Goal: Information Seeking & Learning: Learn about a topic

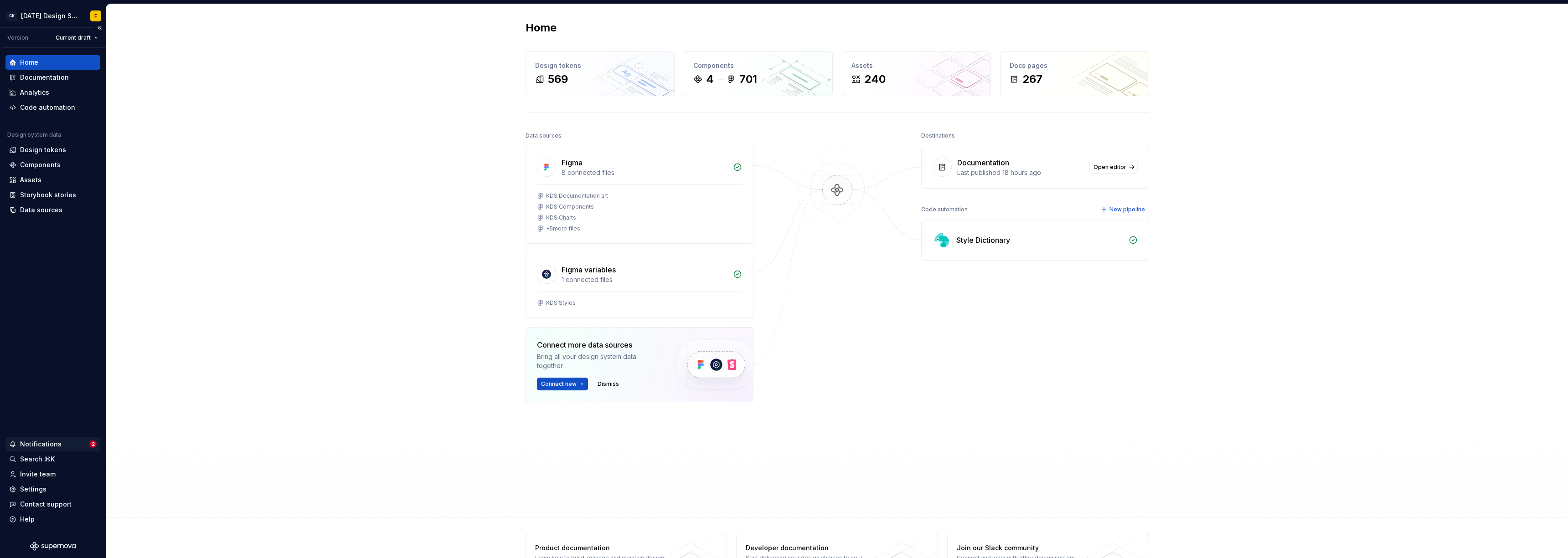
click at [29, 382] on div "Notifications" at bounding box center [40, 444] width 42 height 9
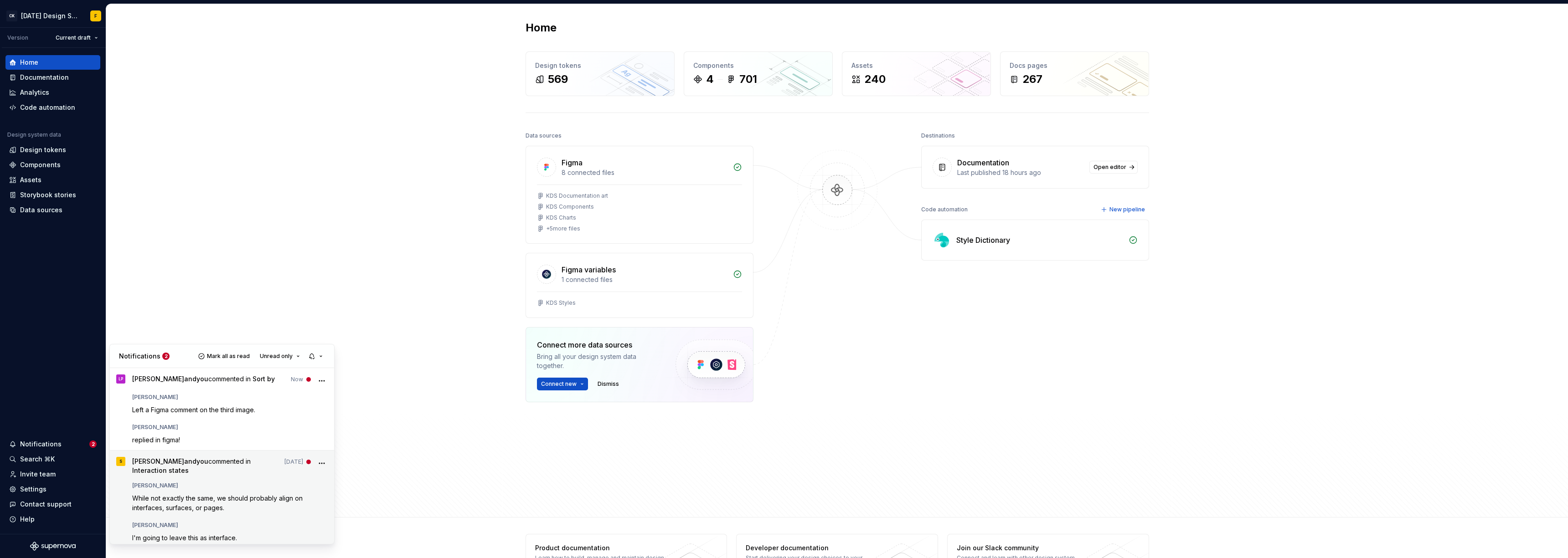
click at [317, 382] on icon "More" at bounding box center [322, 463] width 9 height 9
click at [283, 382] on span "Mark as read" at bounding box center [283, 480] width 42 height 9
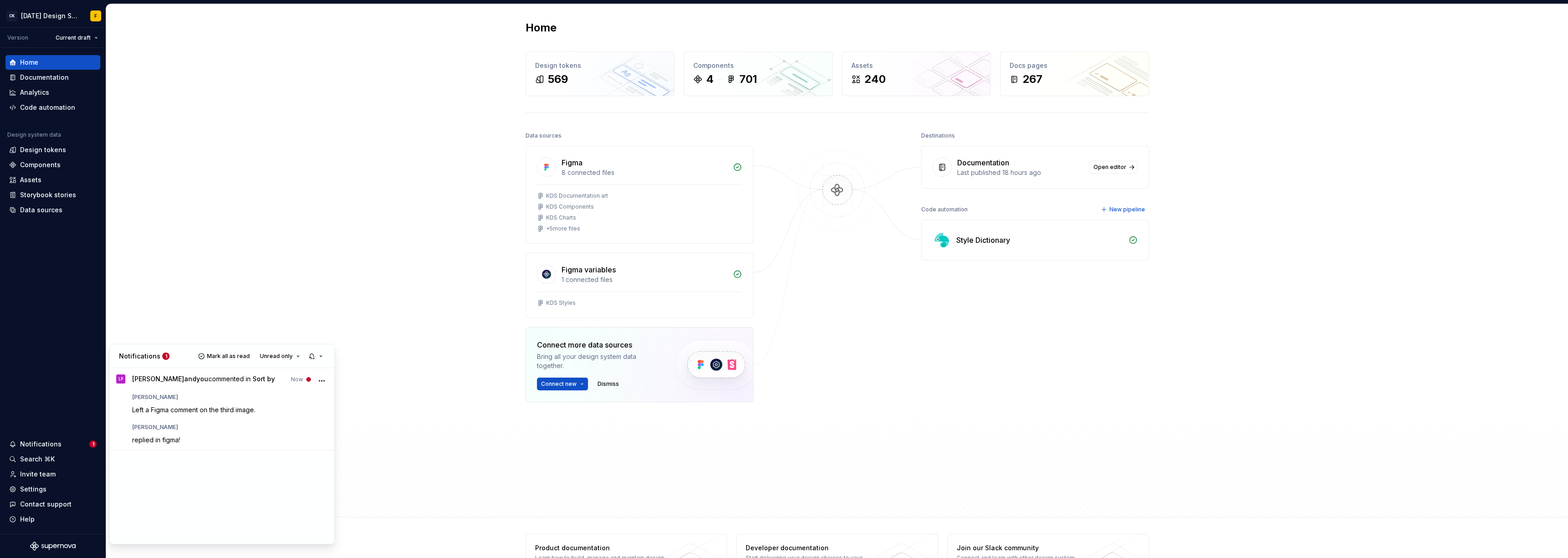
click at [50, 76] on html "CK [DATE] Design System F Version Current draft Home Documentation Analytics Co…" at bounding box center [784, 279] width 1568 height 558
click at [50, 79] on div "Documentation" at bounding box center [44, 77] width 49 height 9
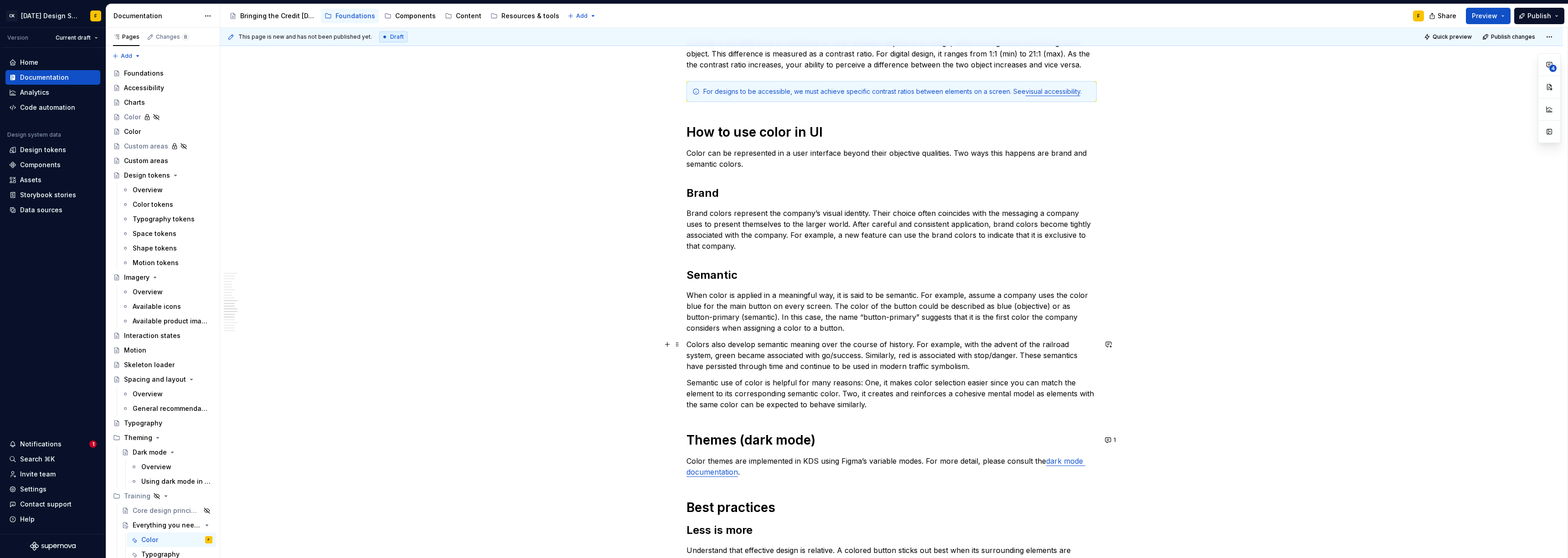
scroll to position [837, 0]
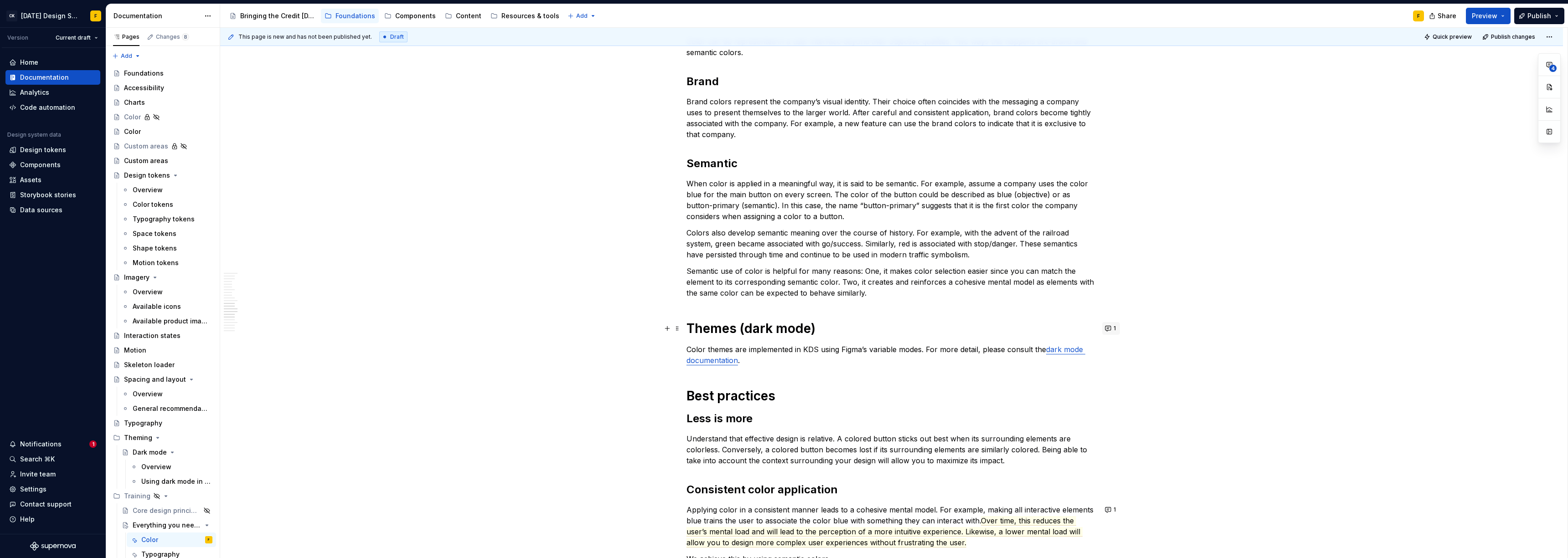
click at [700, 328] on button "1" at bounding box center [1111, 328] width 18 height 13
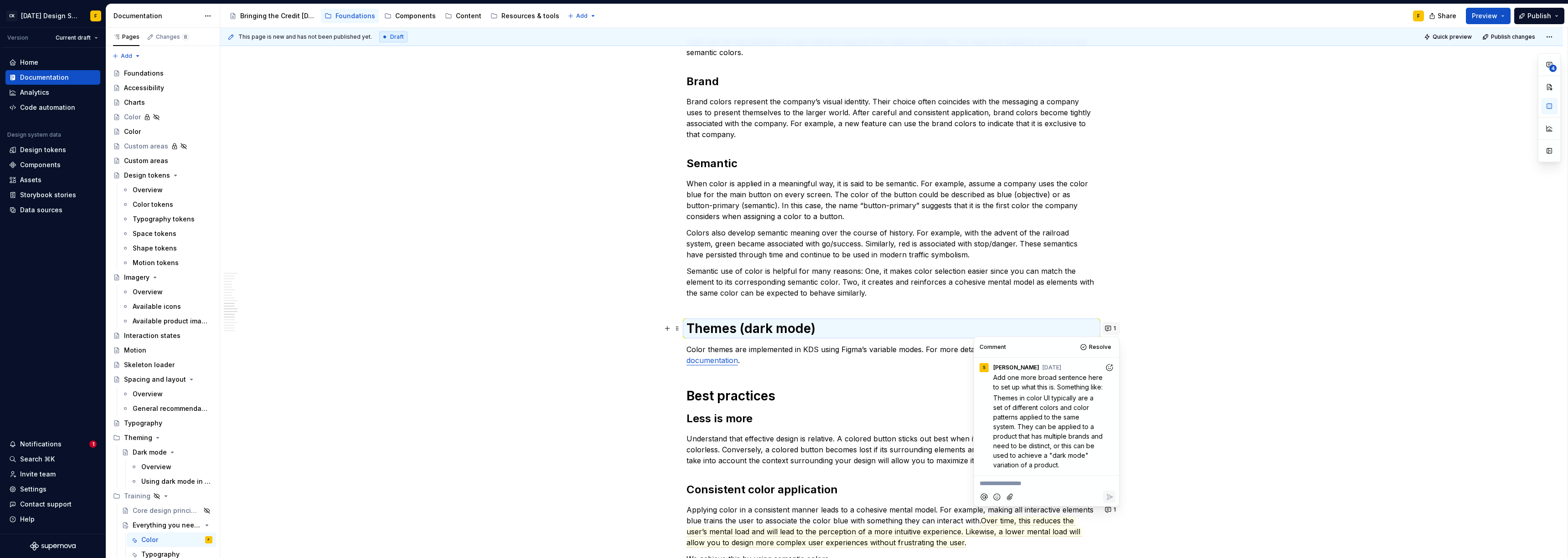
type textarea "*"
click at [700, 352] on p "Color themes are implemented in KDS using Figma’s variable modes. For more deta…" at bounding box center [891, 354] width 410 height 22
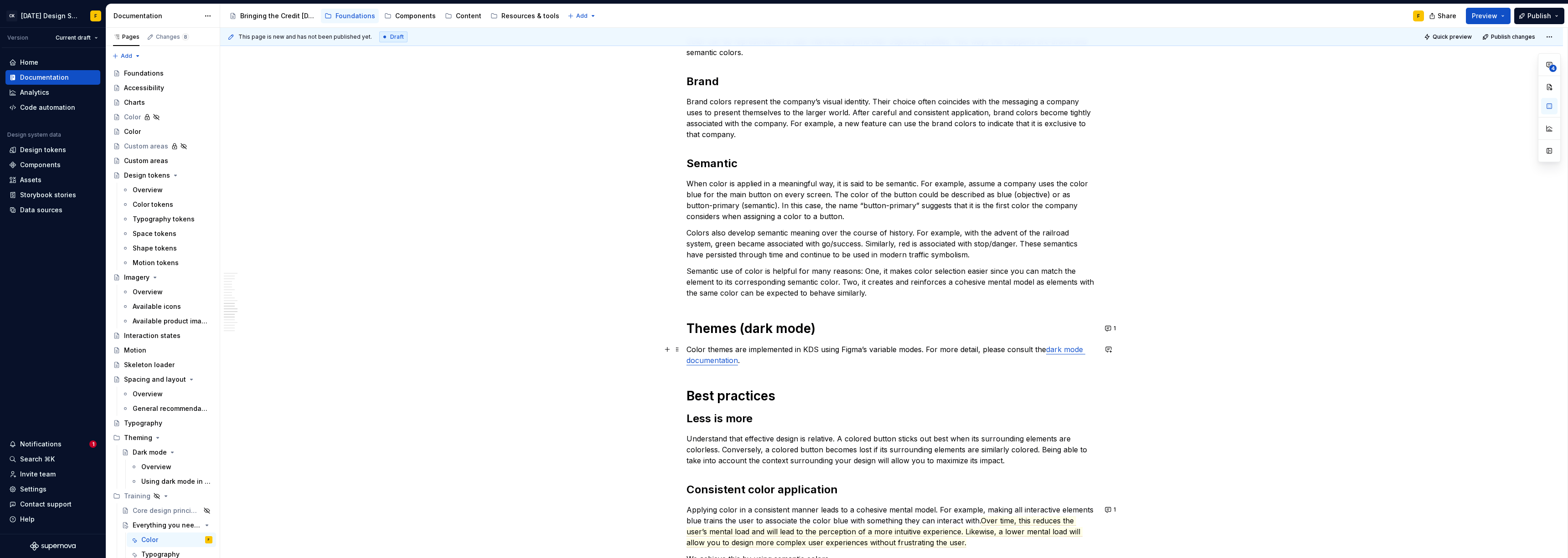
click at [687, 350] on p "Color themes are implemented in KDS using Figma’s variable modes. For more deta…" at bounding box center [891, 354] width 410 height 22
click at [700, 326] on button "1" at bounding box center [1111, 328] width 18 height 13
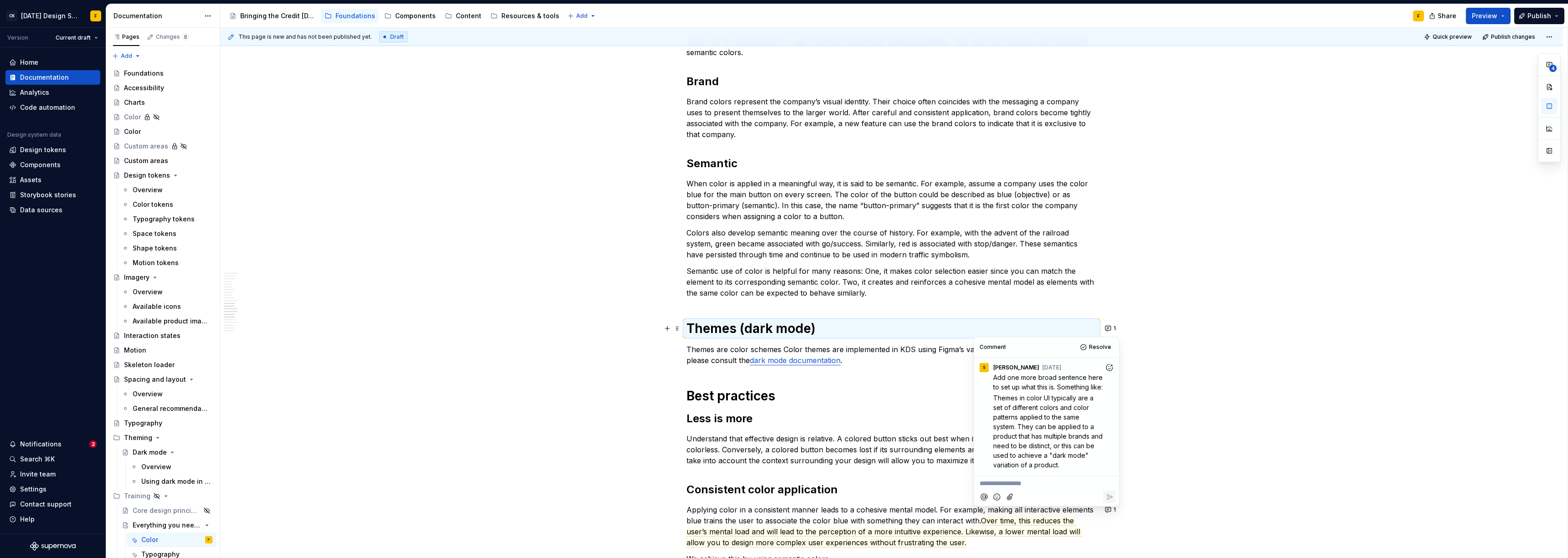
click at [687, 348] on p "Themes are color schemes Color themes are implemented in KDS using Figma’s vari…" at bounding box center [891, 354] width 410 height 22
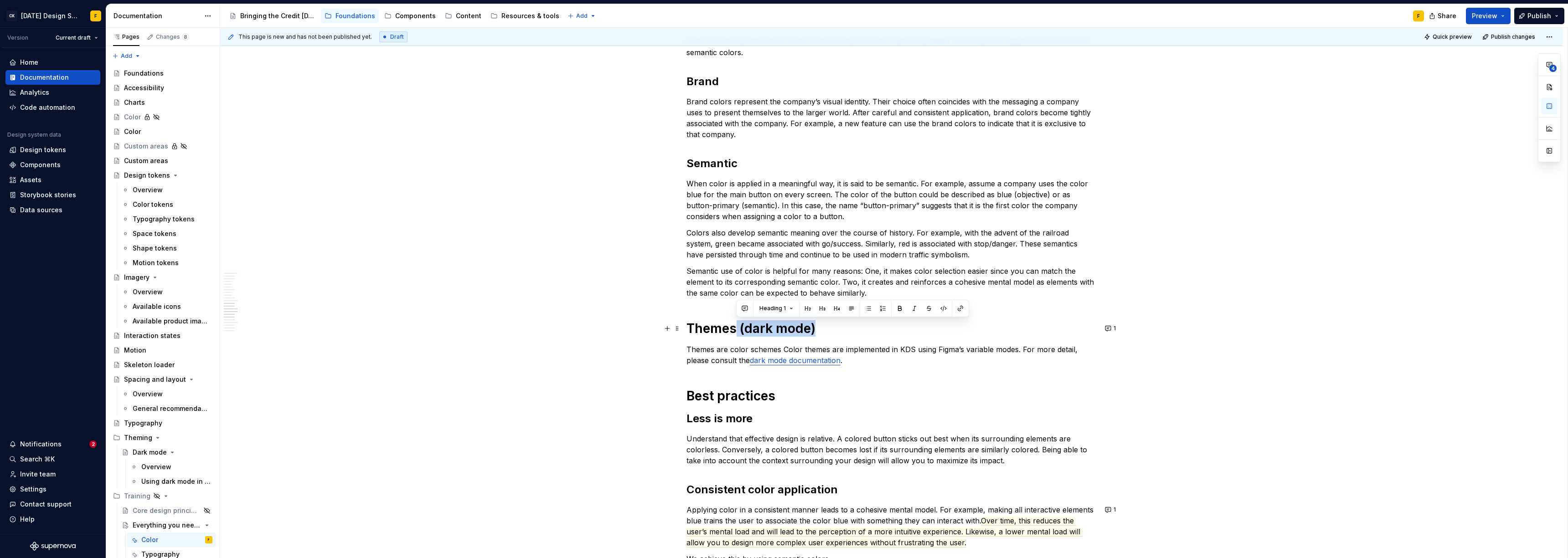
drag, startPoint x: 735, startPoint y: 328, endPoint x: 816, endPoint y: 328, distance: 81.0
click at [700, 328] on h1 "Themes (dark mode)" at bounding box center [891, 328] width 410 height 16
click at [700, 348] on p "Themes are color schemes Color themes are implemented in KDS using Figma’s vari…" at bounding box center [891, 354] width 410 height 22
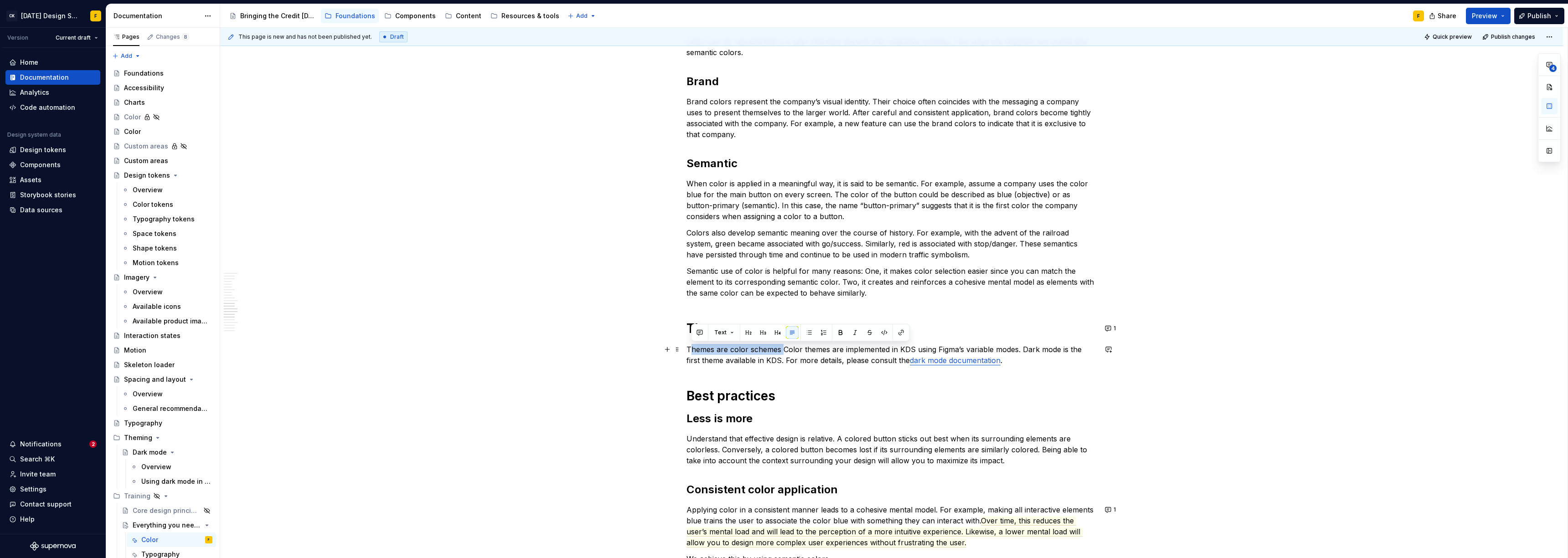
drag, startPoint x: 783, startPoint y: 347, endPoint x: 690, endPoint y: 348, distance: 93.0
click at [690, 348] on p "Themes are color schemes Color themes are implemented in KDS using Figma’s vari…" at bounding box center [891, 354] width 410 height 22
click at [688, 350] on p "Themes are color schemes Color themes are implemented in KDS using Figma’s vari…" at bounding box center [891, 354] width 410 height 22
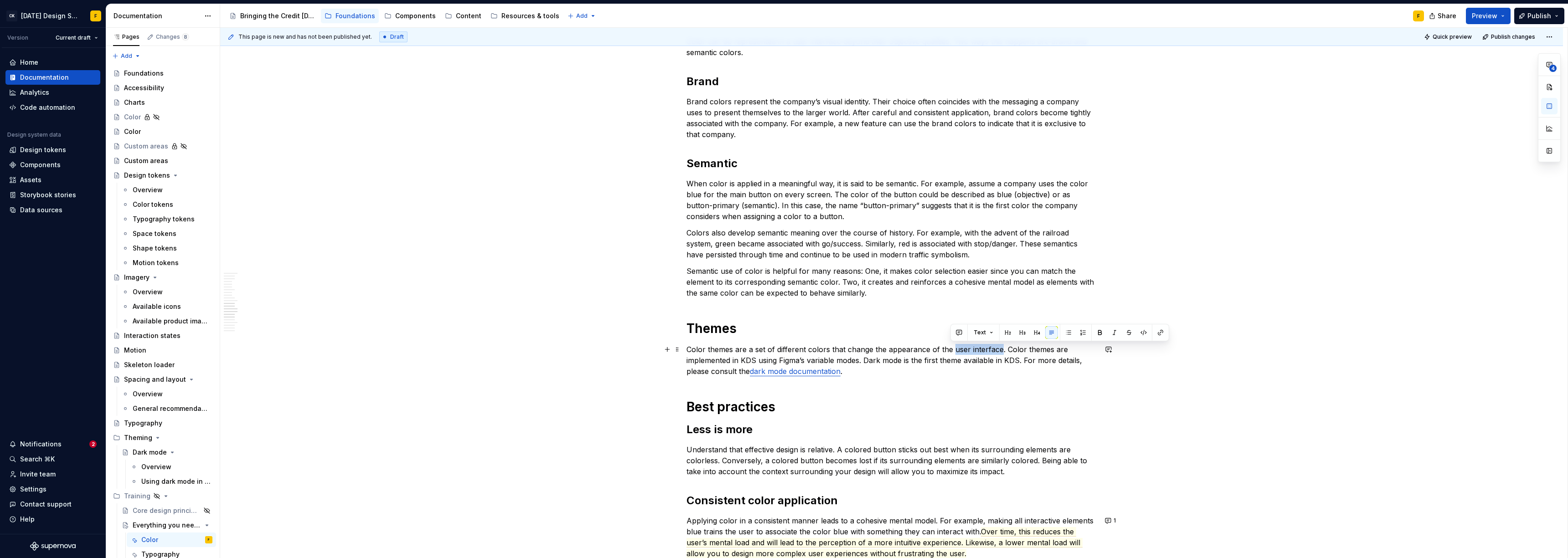
drag, startPoint x: 951, startPoint y: 349, endPoint x: 999, endPoint y: 348, distance: 48.0
click at [700, 348] on p "Color themes are a set of different colors that change the appearance of the us…" at bounding box center [891, 360] width 410 height 33
click at [700, 331] on button "1" at bounding box center [1111, 328] width 18 height 13
click at [700, 350] on p "Color themes are a set of different colors that change the appearance of the UI…" at bounding box center [891, 360] width 410 height 33
click at [700, 349] on p "Color themes are a set of different colors that change the appearance of the UI…" at bounding box center [891, 360] width 410 height 33
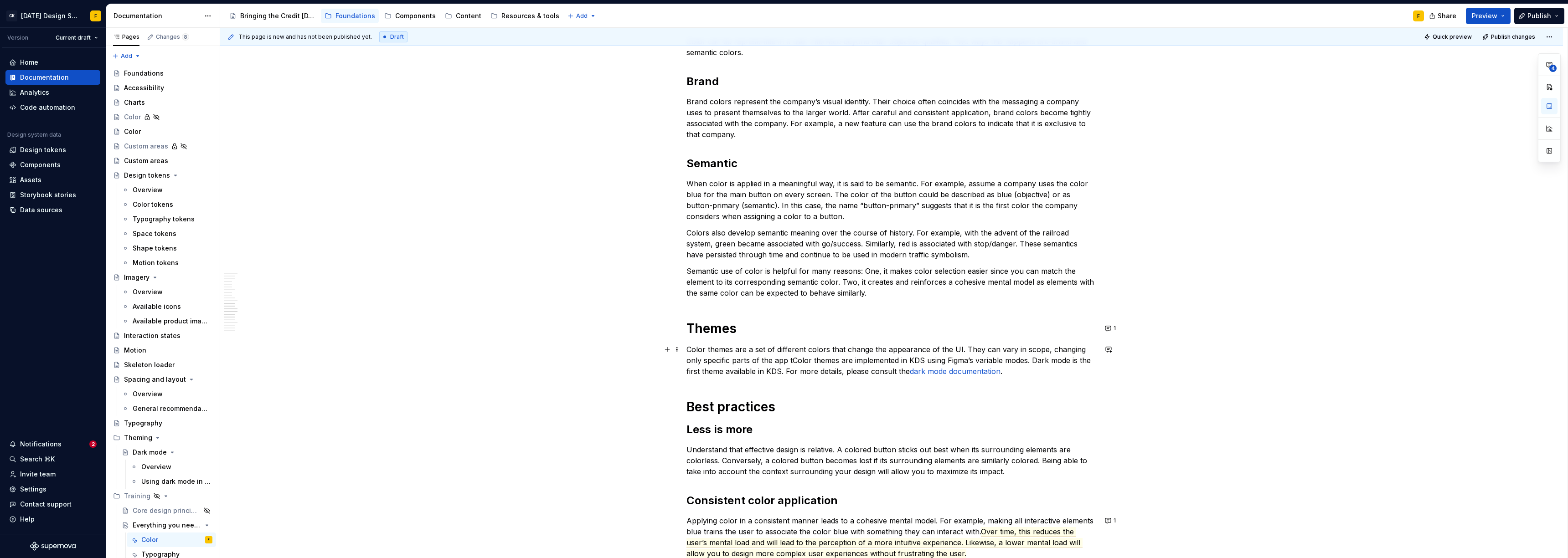
click at [700, 351] on p "Color themes are a set of different colors that change the appearance of the UI…" at bounding box center [891, 360] width 410 height 33
click at [687, 347] on p "Color themes are a set of different colors that change the appearance of the UI…" at bounding box center [891, 360] width 410 height 33
click at [700, 328] on button "1" at bounding box center [1111, 328] width 18 height 13
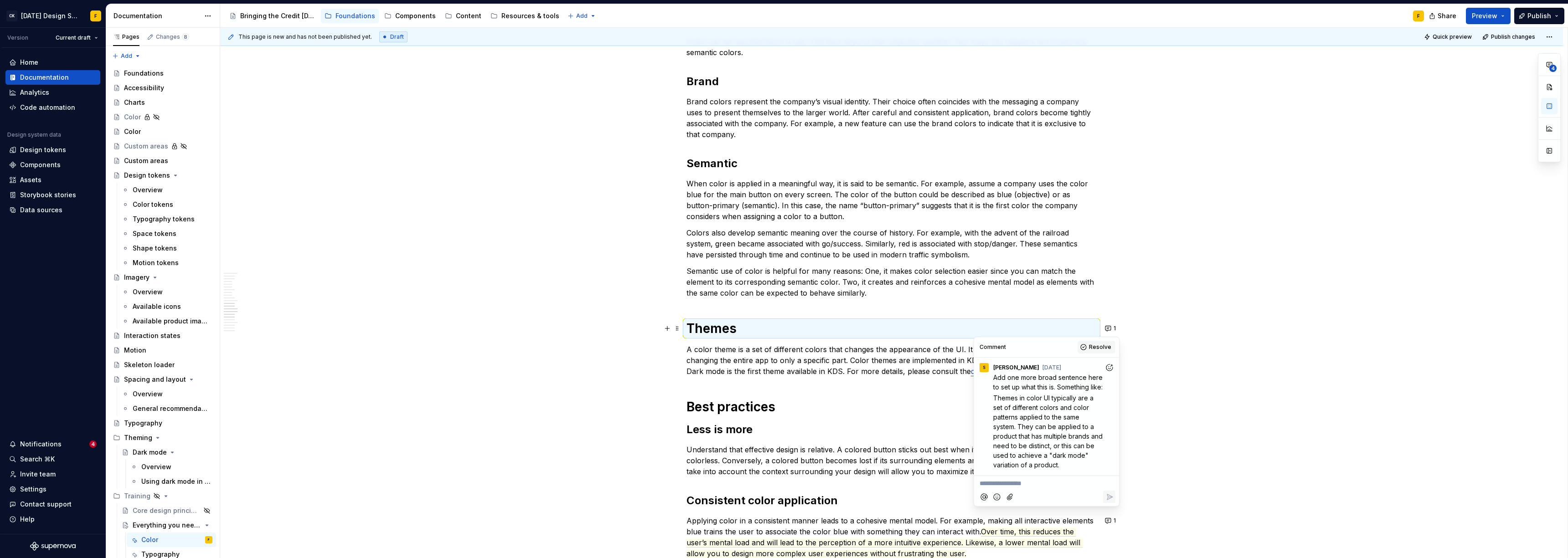
click at [700, 349] on span "Resolve" at bounding box center [1100, 347] width 22 height 7
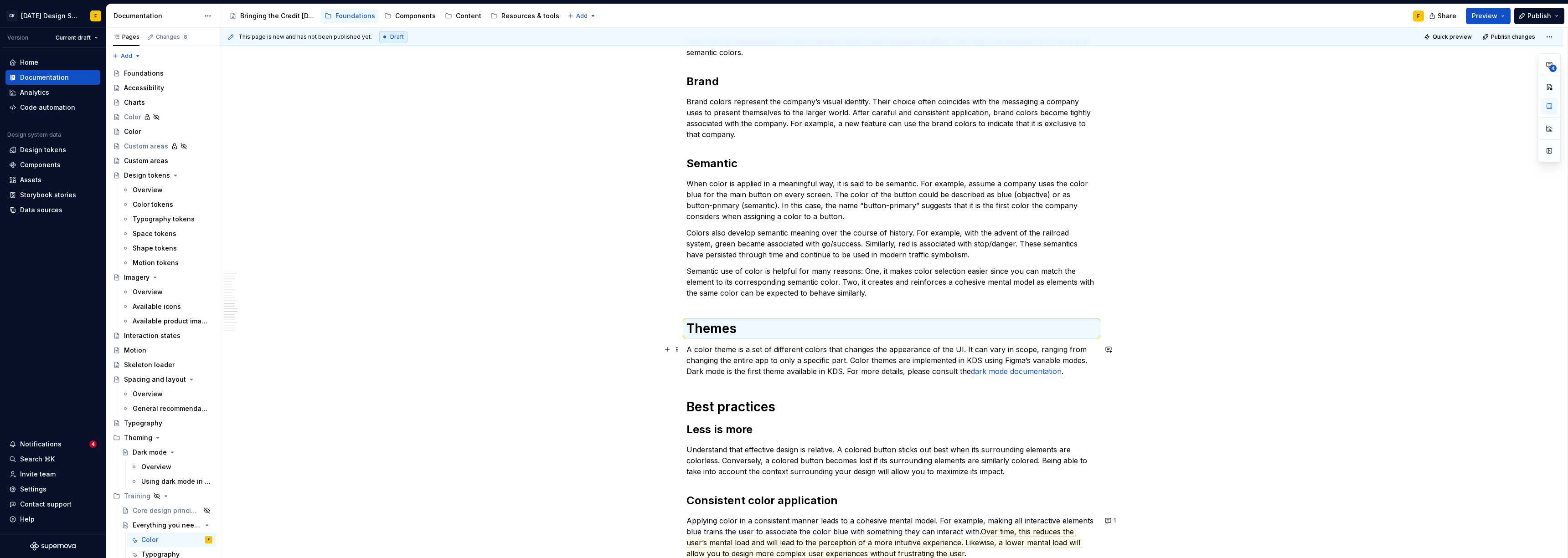
click at [700, 364] on p "A color theme is a set of different colors that changes the appearance of the U…" at bounding box center [891, 360] width 410 height 33
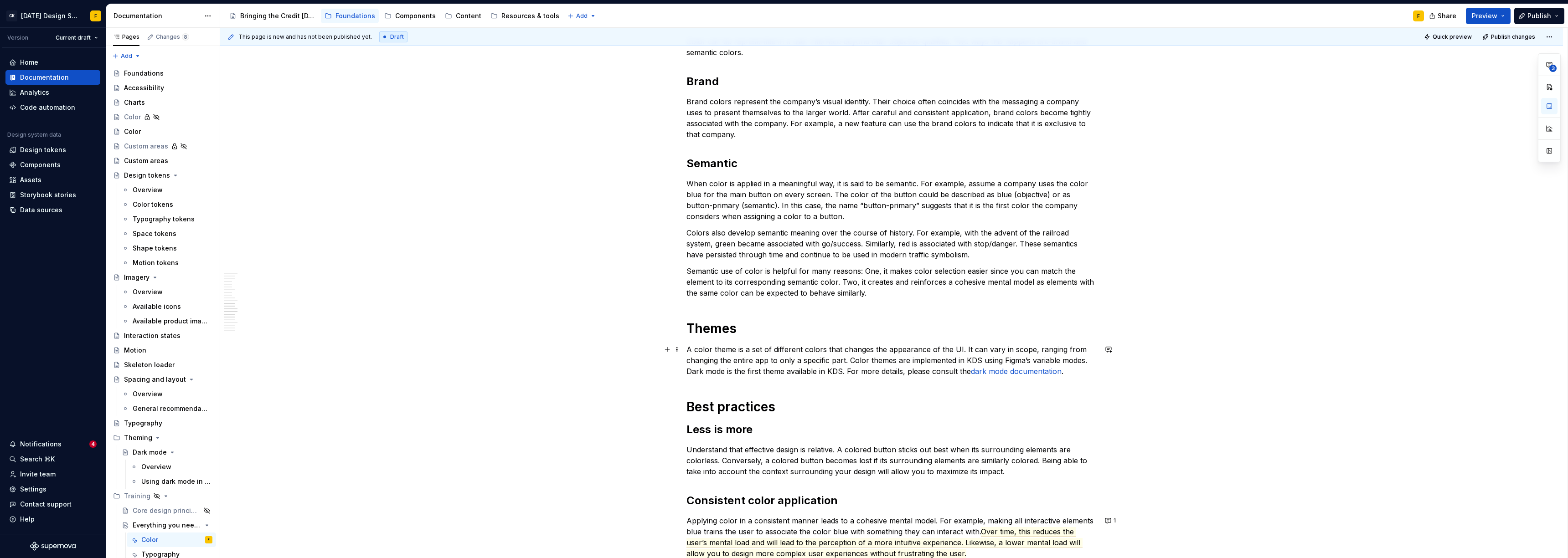
click at [700, 348] on p "A color theme is a set of different colors that changes the appearance of the U…" at bounding box center [891, 360] width 410 height 33
click at [700, 360] on p "A color theme is a set of different colors that changes the appearance of the U…" at bounding box center [891, 360] width 410 height 33
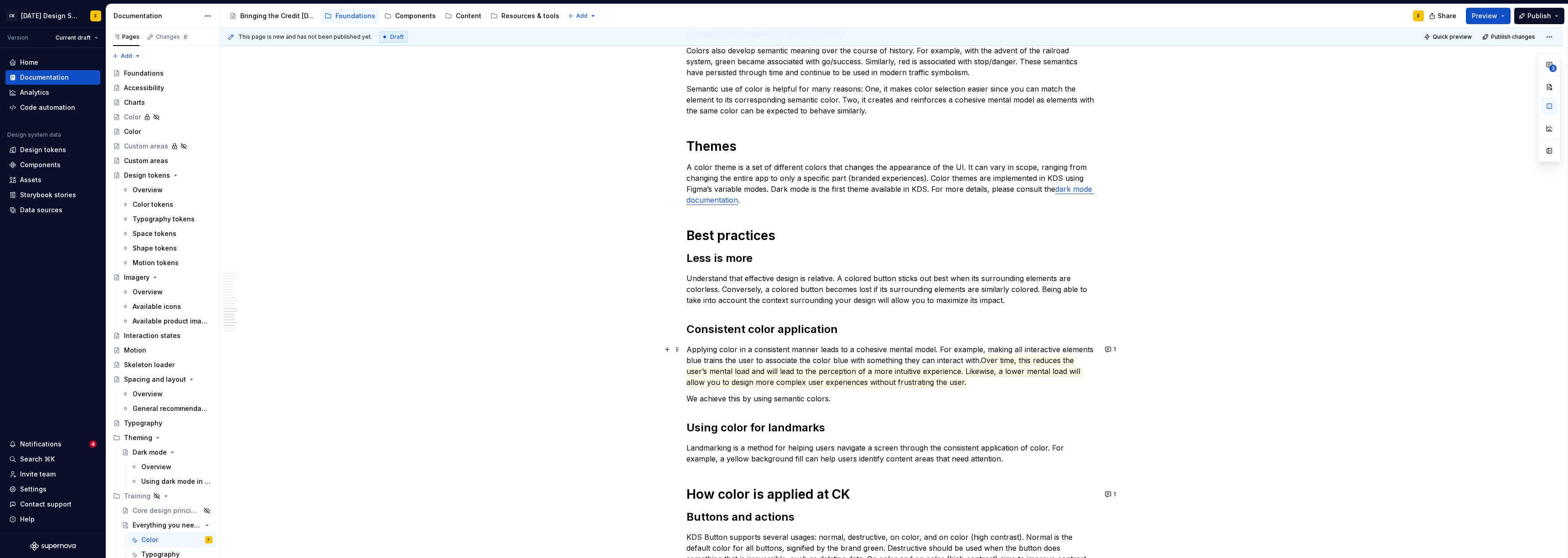
scroll to position [1063, 0]
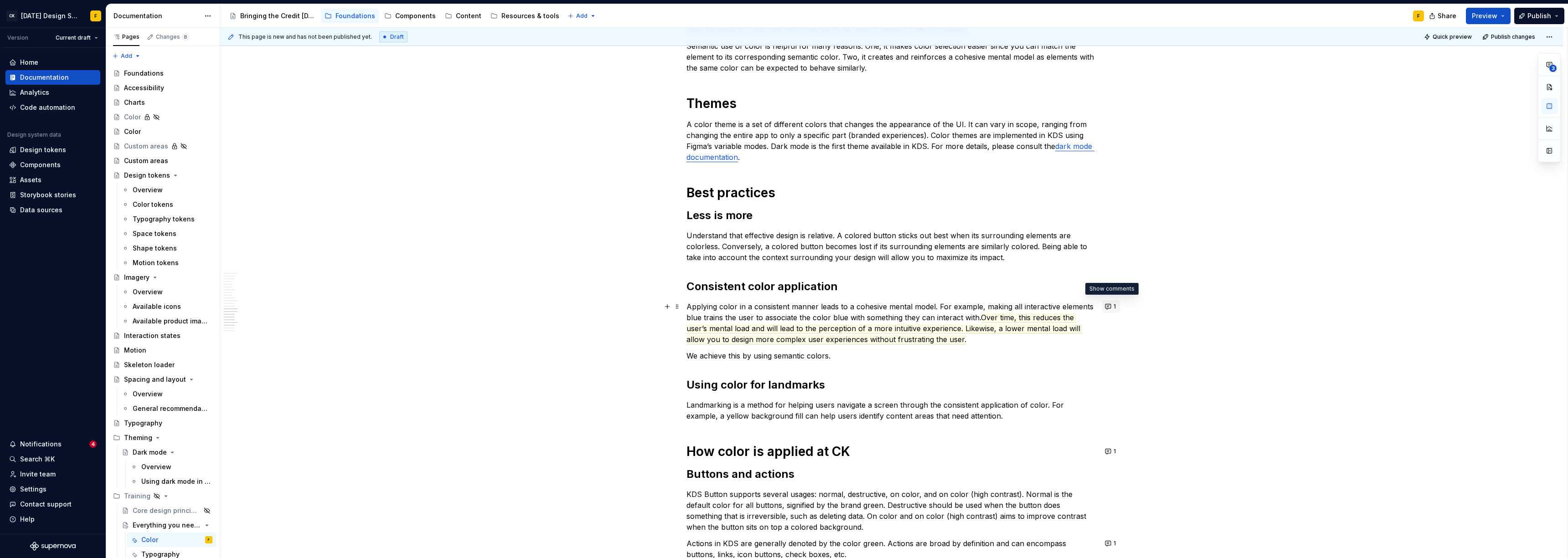
click at [700, 307] on button "1" at bounding box center [1111, 307] width 18 height 13
click at [700, 382] on p "Landmarking is a method for helping users navigate a screen through the consist…" at bounding box center [891, 410] width 410 height 22
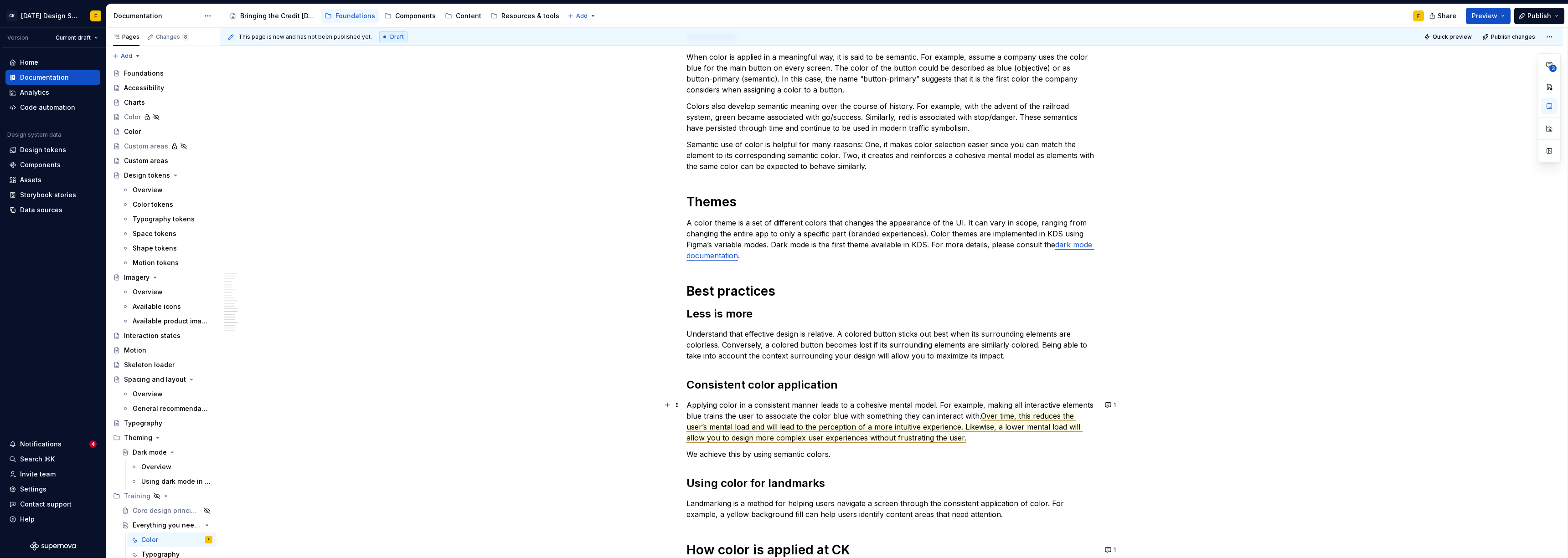
scroll to position [955, 0]
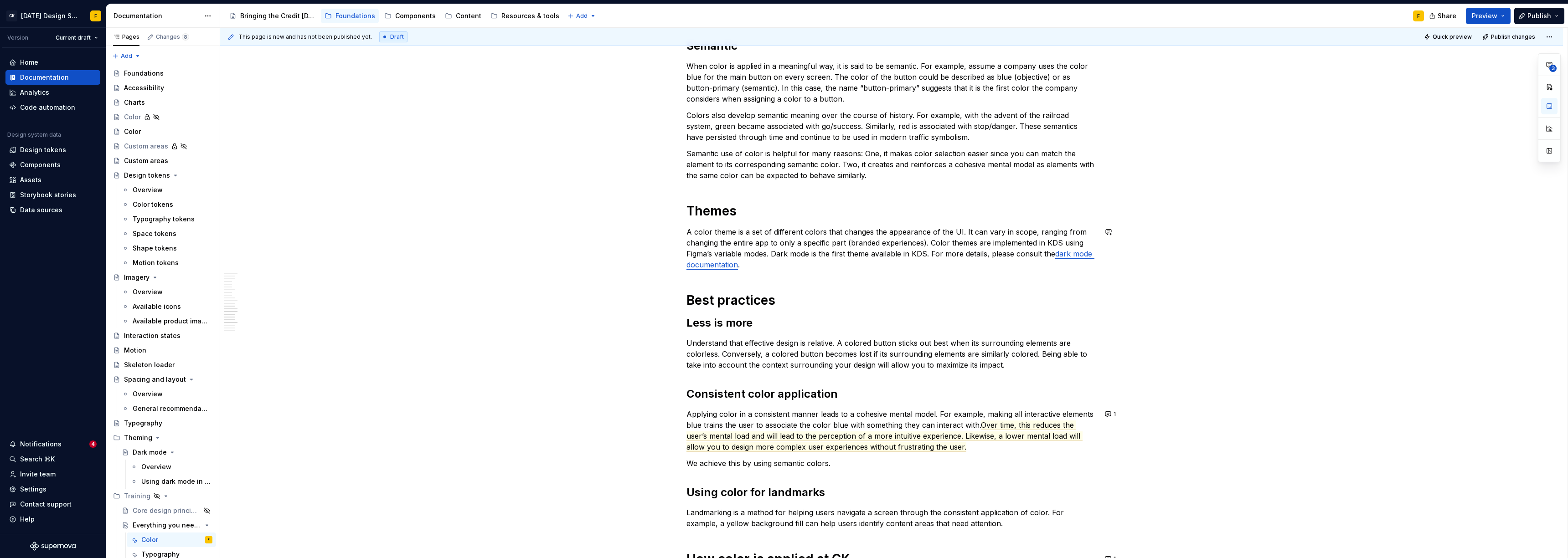
type textarea "*"
drag, startPoint x: 686, startPoint y: 254, endPoint x: 767, endPoint y: 254, distance: 81.0
click at [700, 254] on p "A color theme is a set of different colors that changes the appearance of the U…" at bounding box center [891, 248] width 410 height 43
click at [700, 237] on button "button" at bounding box center [896, 236] width 13 height 13
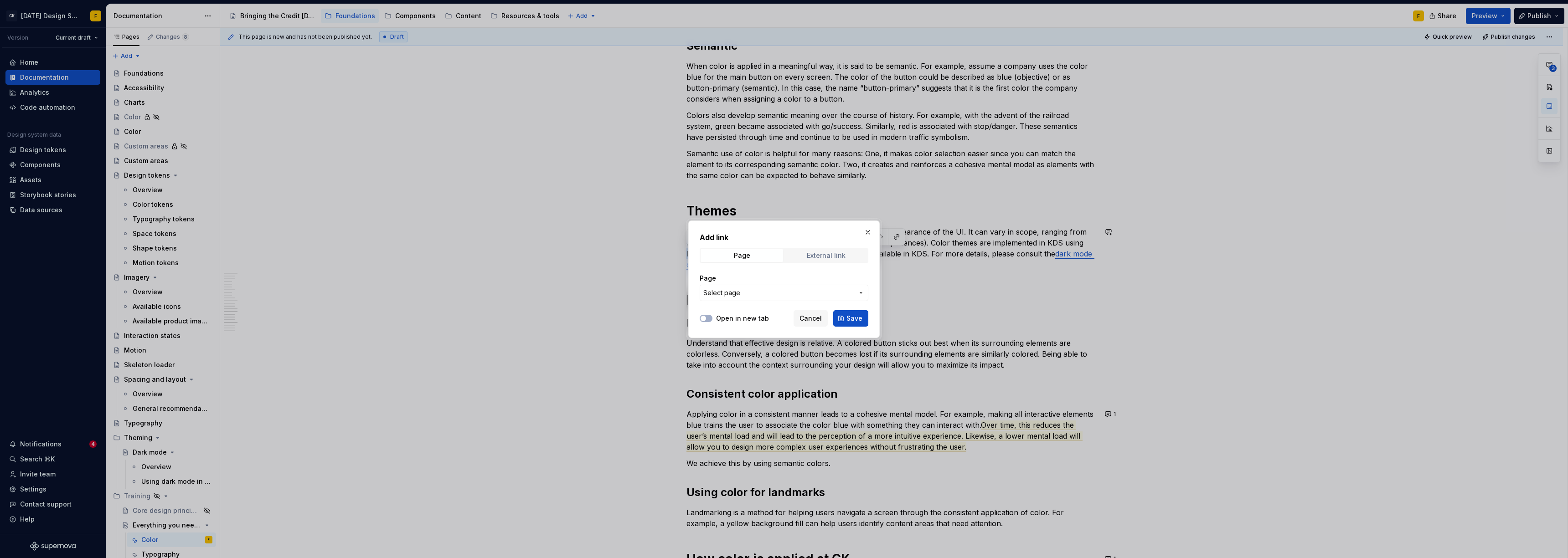
click at [700, 252] on div "External link" at bounding box center [826, 256] width 39 height 7
click at [700, 320] on button "Open in new tab" at bounding box center [706, 318] width 13 height 7
click at [700, 297] on input "URL" at bounding box center [784, 293] width 169 height 16
paste input "[URL][DOMAIN_NAME]"
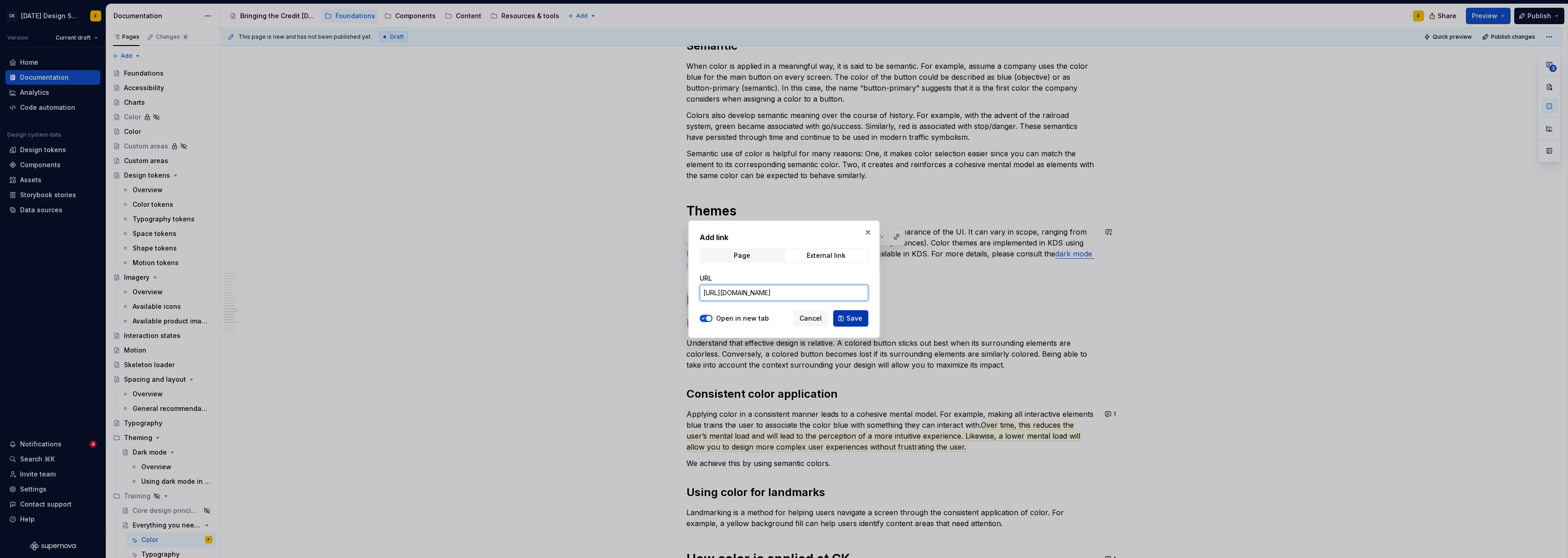
type input "[URL][DOMAIN_NAME]"
click at [700, 318] on span "Save" at bounding box center [854, 318] width 16 height 9
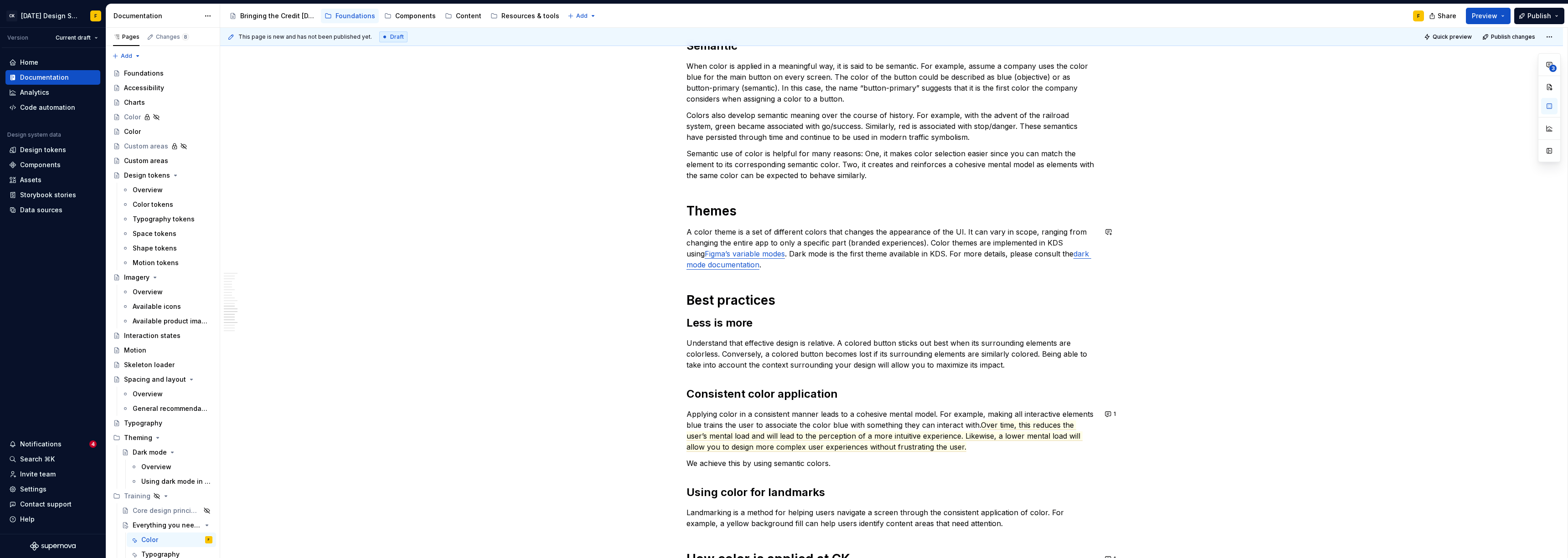
click at [700, 318] on h2 "Less is more" at bounding box center [891, 323] width 410 height 14
click at [700, 241] on p "A color theme is a set of different colors that changes the appearance of the U…" at bounding box center [891, 248] width 410 height 43
drag, startPoint x: 807, startPoint y: 253, endPoint x: 969, endPoint y: 250, distance: 162.0
click at [700, 250] on p "A color theme is a set of different colors that changes the appearance of the U…" at bounding box center [891, 248] width 410 height 43
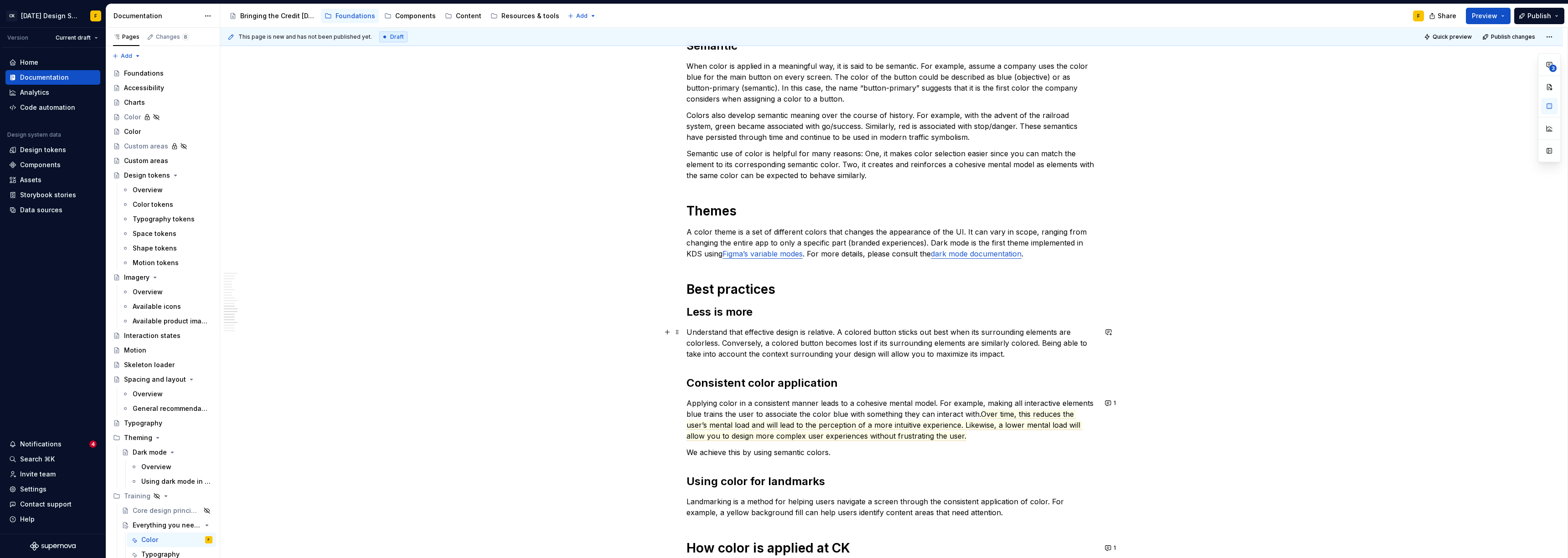
click at [700, 341] on p "Understand that effective design is relative. A colored button sticks out best …" at bounding box center [891, 343] width 410 height 33
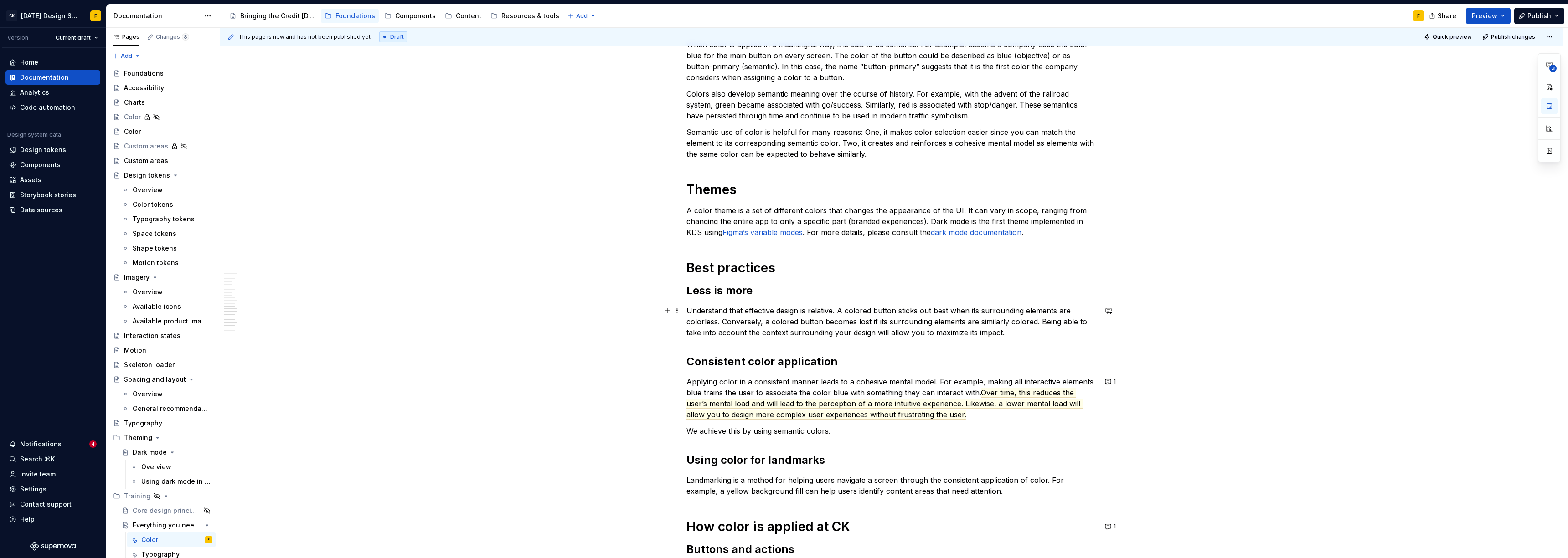
scroll to position [1010, 0]
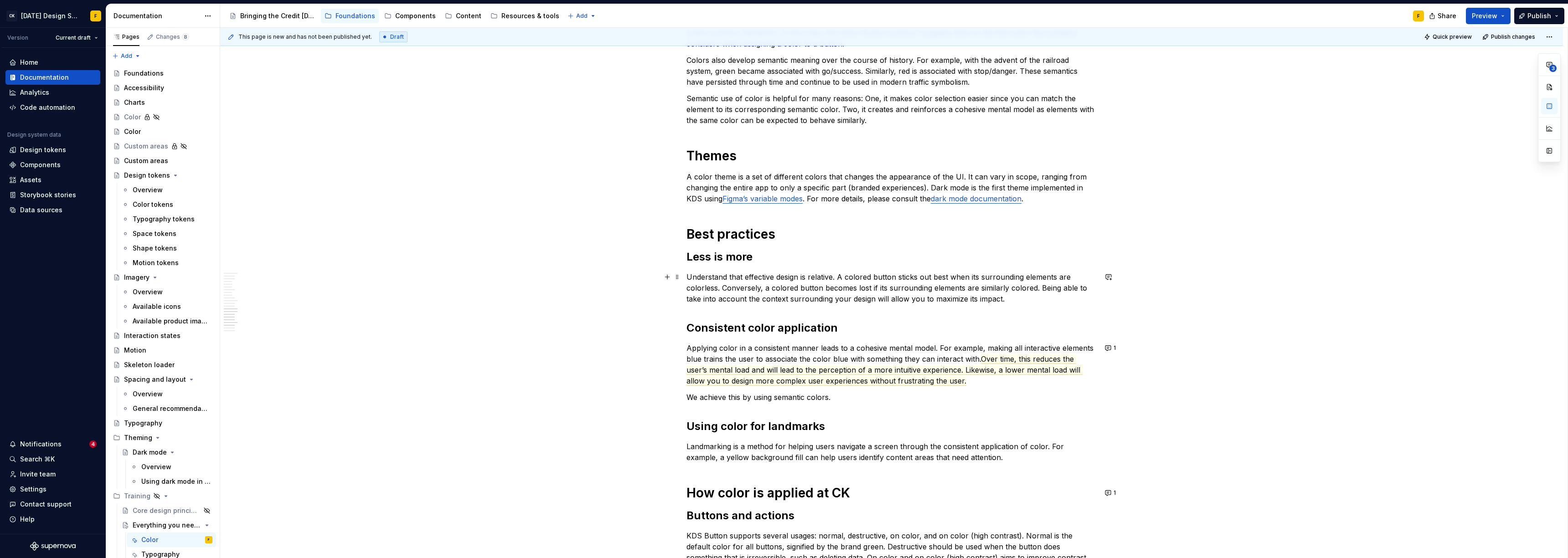
click at [700, 276] on p "Understand that effective design is relative. A colored button sticks out best …" at bounding box center [891, 287] width 410 height 33
click at [700, 286] on p "Understand that effective design is relative. A colored button is most visible …" at bounding box center [891, 287] width 410 height 33
drag, startPoint x: 1066, startPoint y: 287, endPoint x: 715, endPoint y: 295, distance: 351.1
click at [700, 295] on p "Understand that effective design is relative. A colored button is most visible …" at bounding box center [891, 287] width 410 height 33
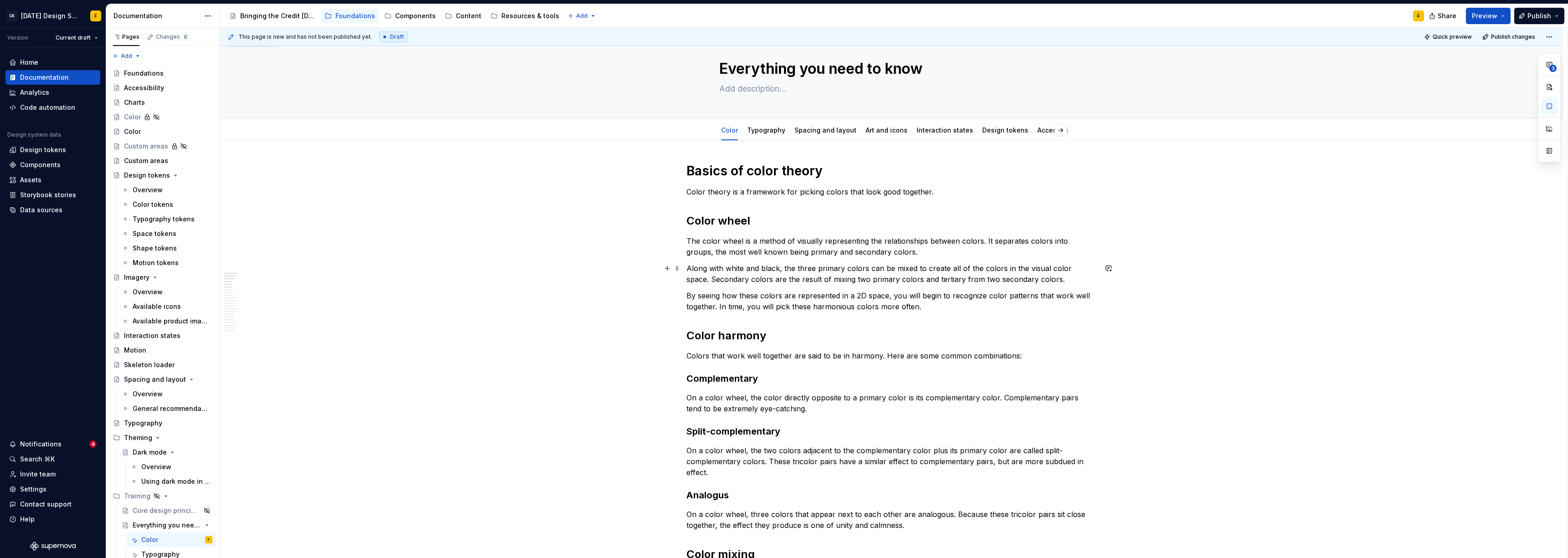
scroll to position [0, 0]
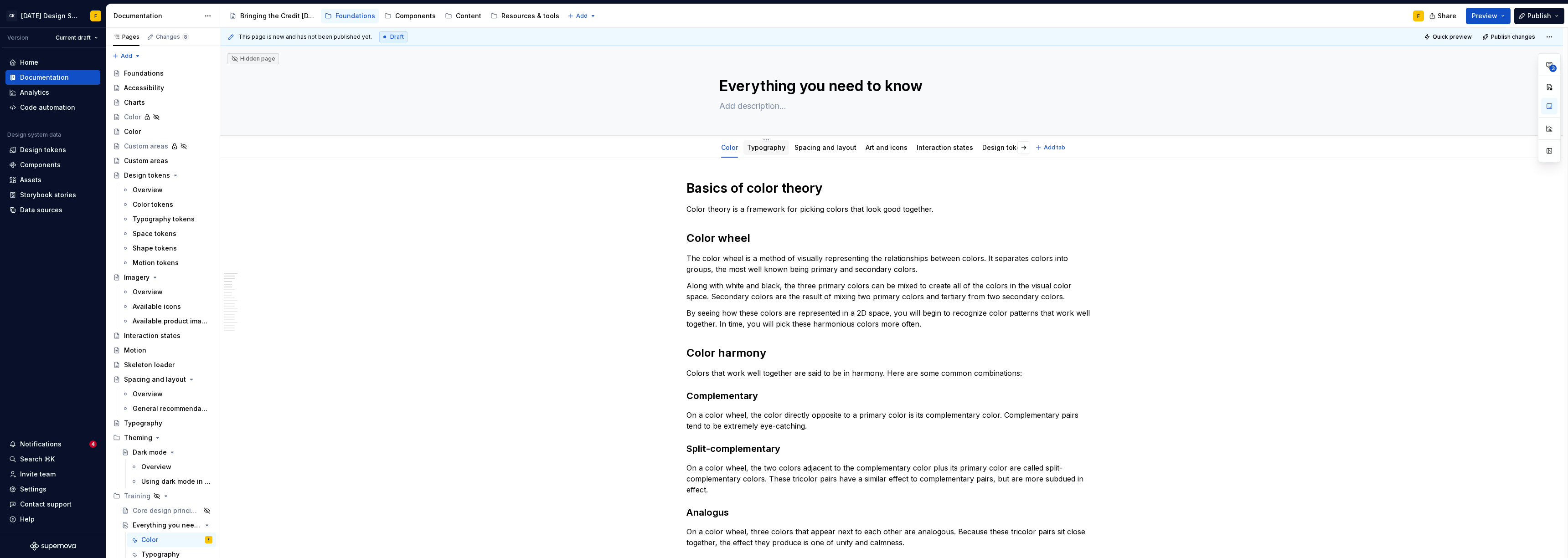
click at [700, 148] on link "Typography" at bounding box center [766, 147] width 39 height 7
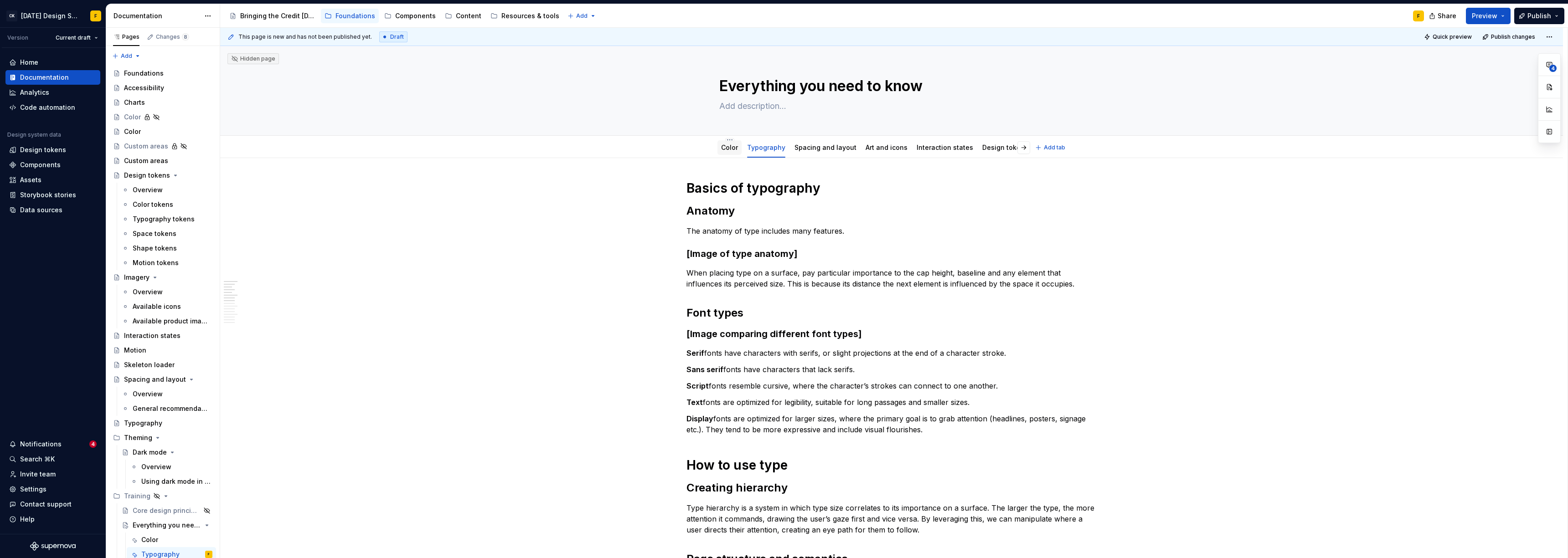
click at [700, 148] on link "Color" at bounding box center [729, 147] width 17 height 7
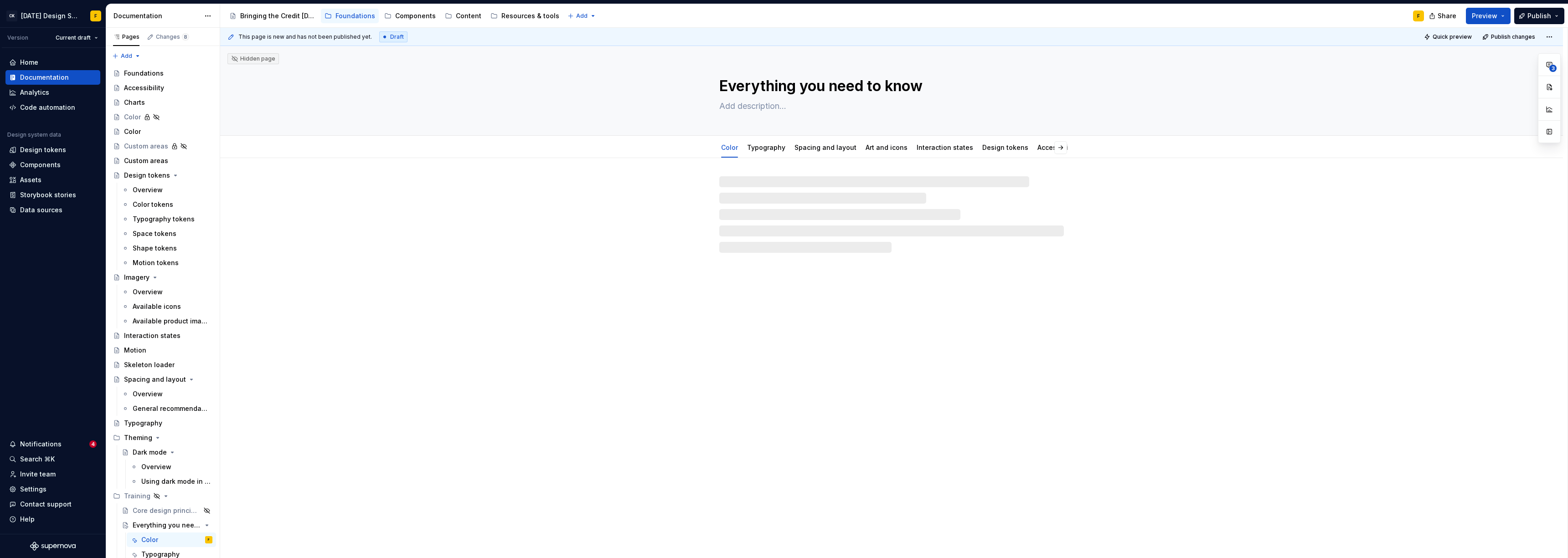
type textarea "*"
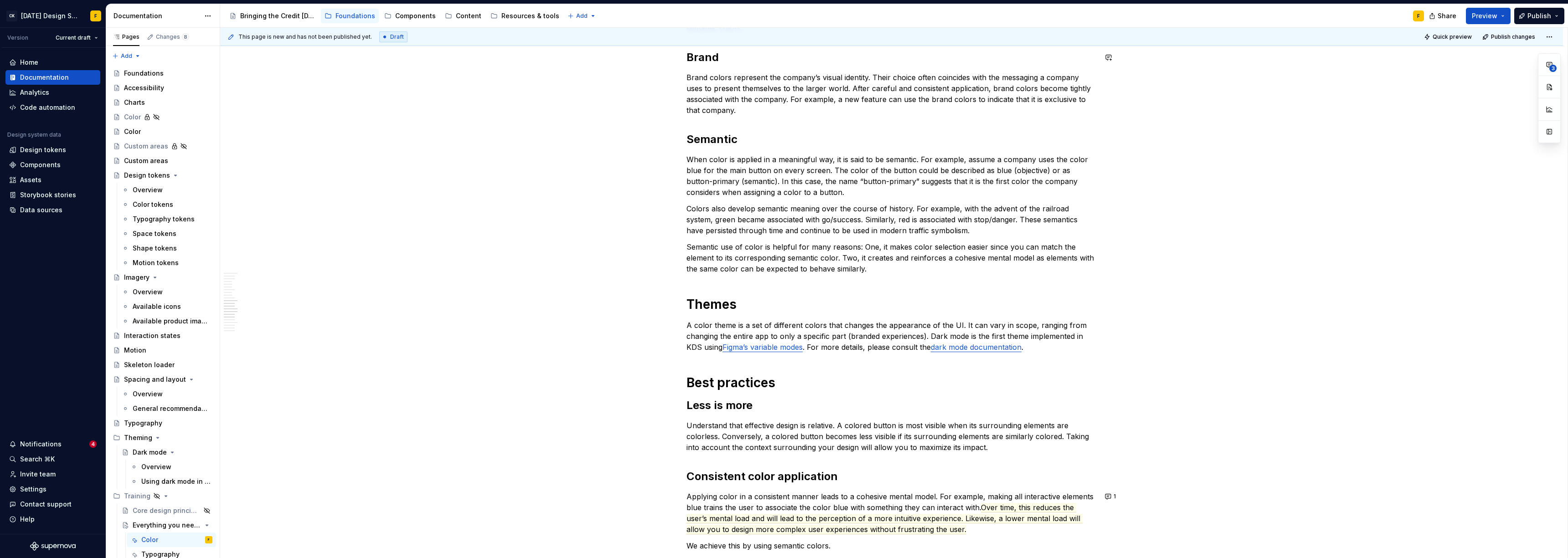
scroll to position [963, 0]
